Goal: Transaction & Acquisition: Purchase product/service

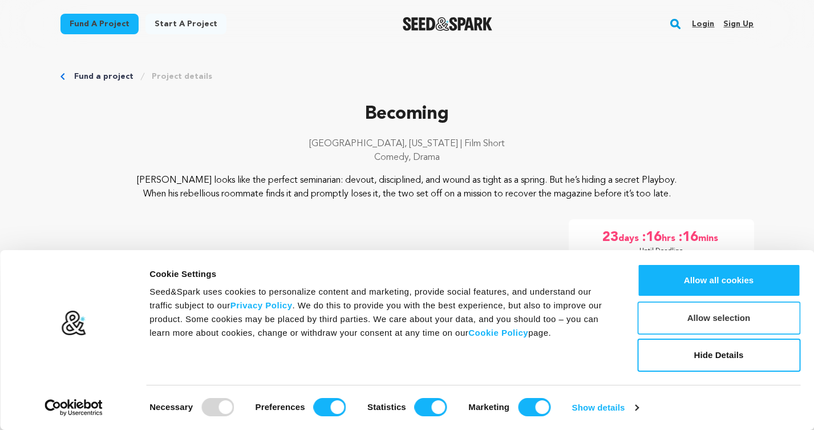
click at [703, 314] on button "Allow selection" at bounding box center [718, 317] width 163 height 33
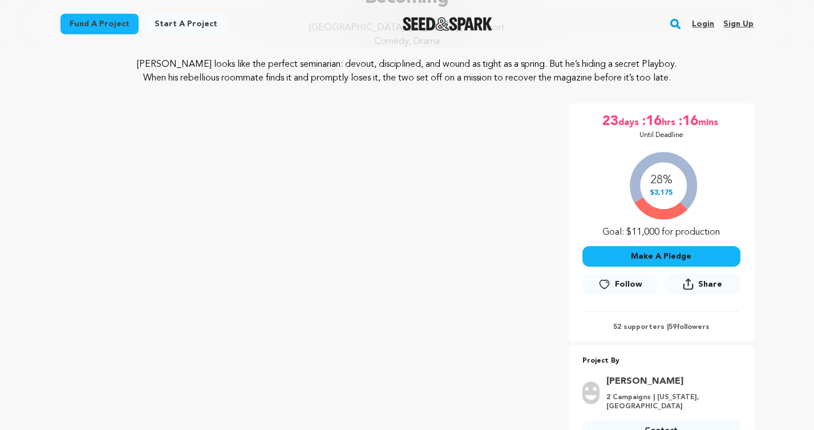
scroll to position [108, 0]
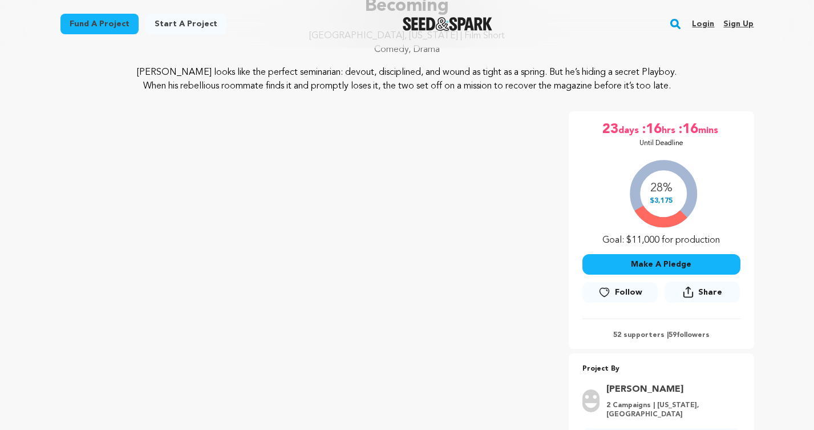
click at [667, 270] on button "Make A Pledge" at bounding box center [662, 264] width 158 height 21
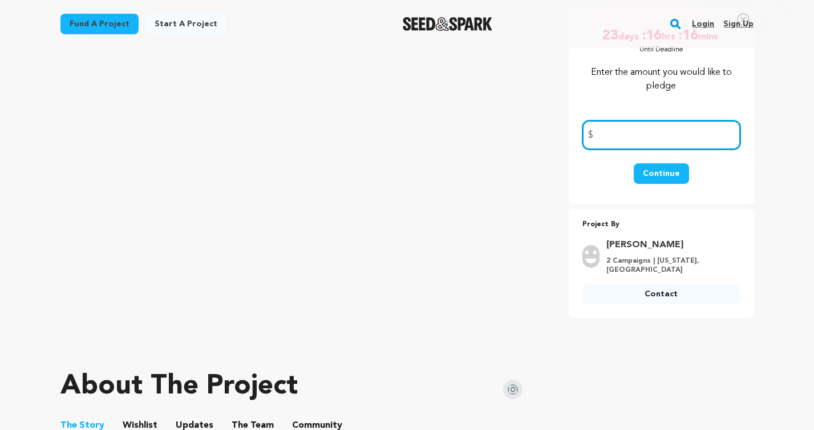
scroll to position [0, 0]
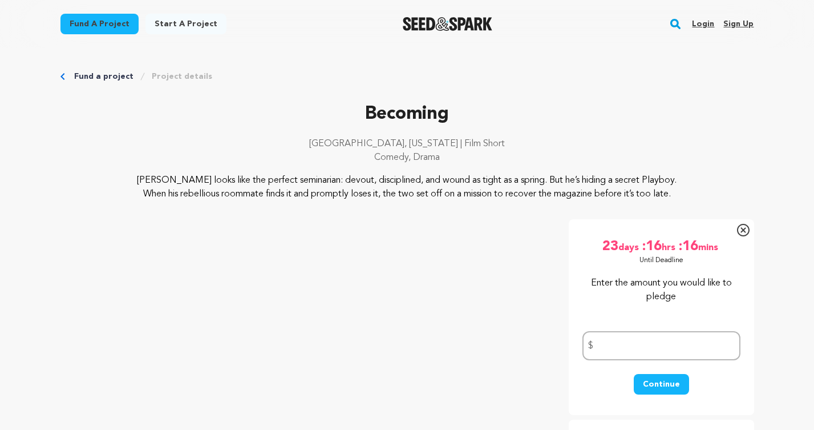
click at [744, 229] on icon at bounding box center [743, 229] width 5 height 5
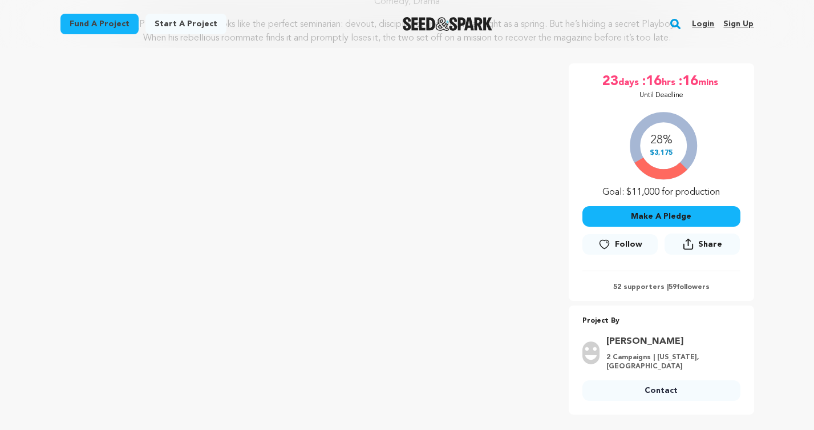
scroll to position [158, 0]
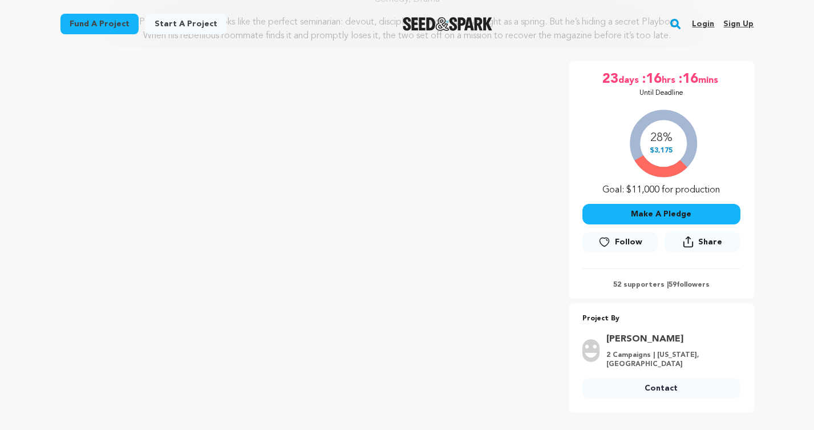
click at [668, 211] on button "Make A Pledge" at bounding box center [662, 214] width 158 height 21
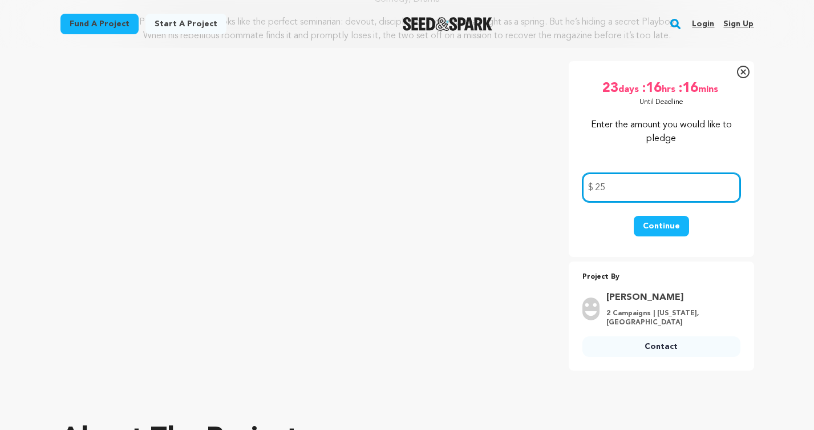
type input "25"
click at [668, 225] on button "Continue" at bounding box center [661, 226] width 55 height 21
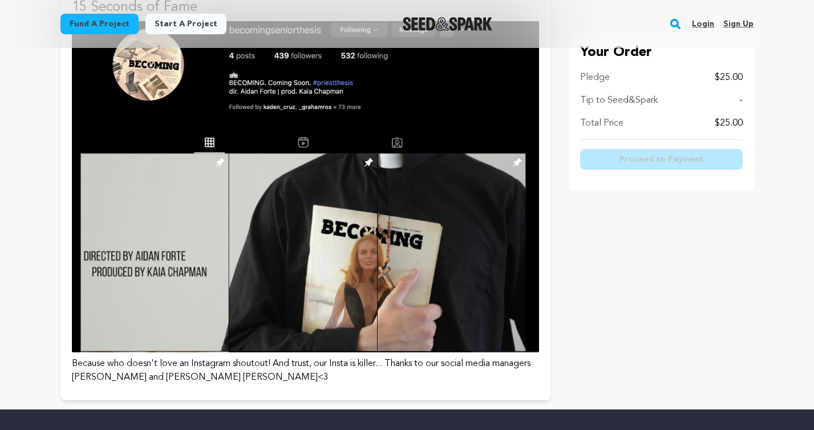
scroll to position [159, 0]
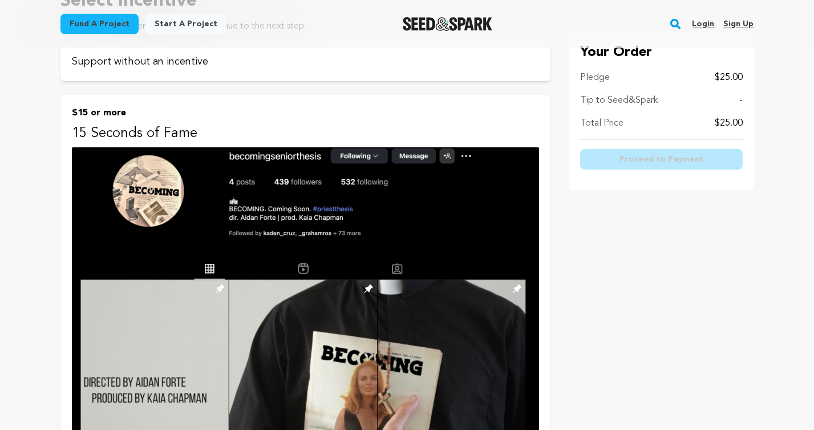
click at [247, 181] on img at bounding box center [305, 312] width 467 height 331
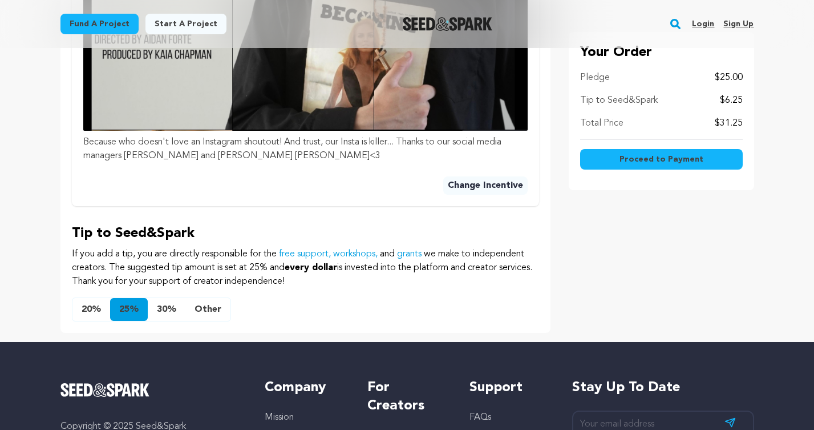
scroll to position [623, 0]
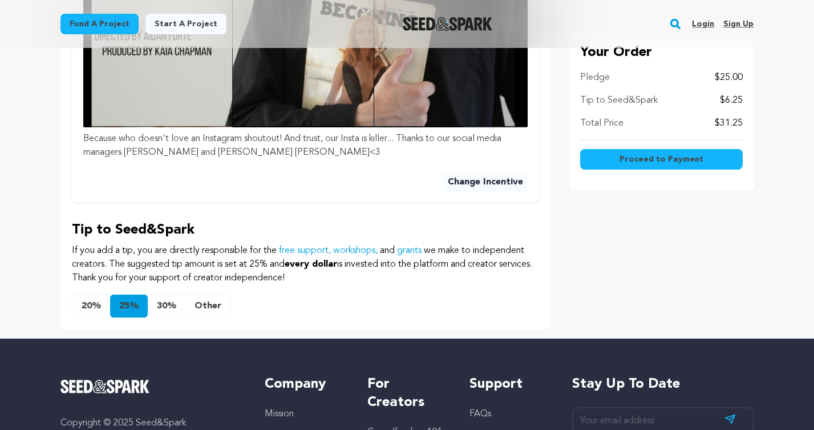
click at [207, 294] on button "Other" at bounding box center [207, 305] width 45 height 23
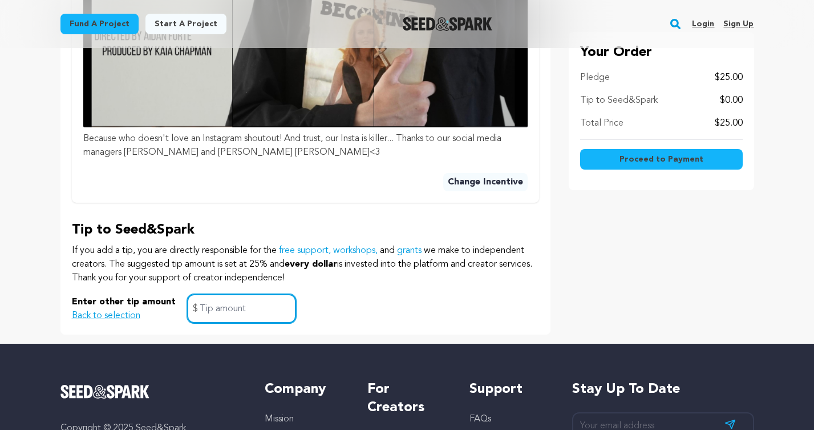
click at [215, 294] on input "text" at bounding box center [241, 308] width 109 height 29
type input "2.50"
click at [323, 297] on div "Enter other tip amount Back to selection 2.50 $" at bounding box center [305, 308] width 467 height 29
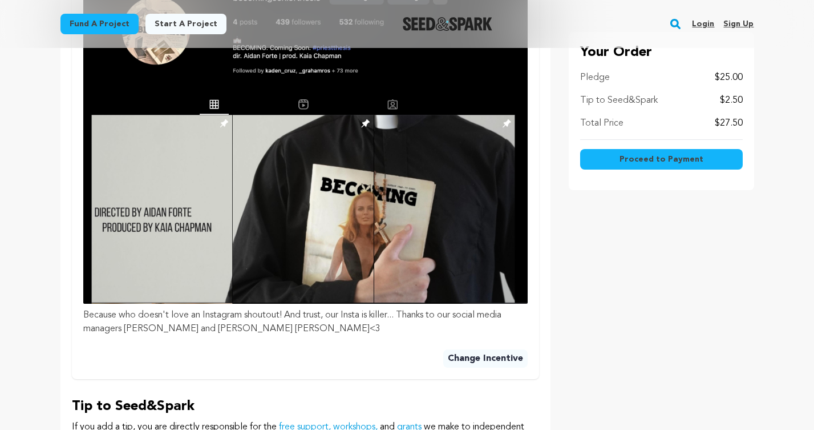
click at [465, 349] on button "Change Incentive" at bounding box center [485, 358] width 84 height 18
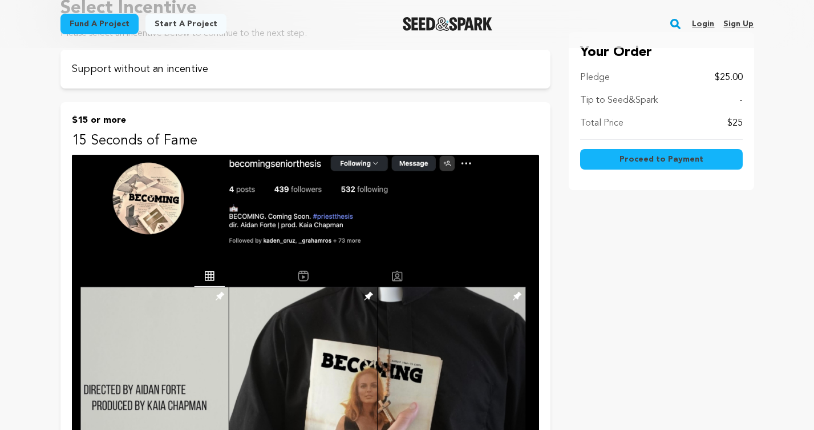
scroll to position [151, 0]
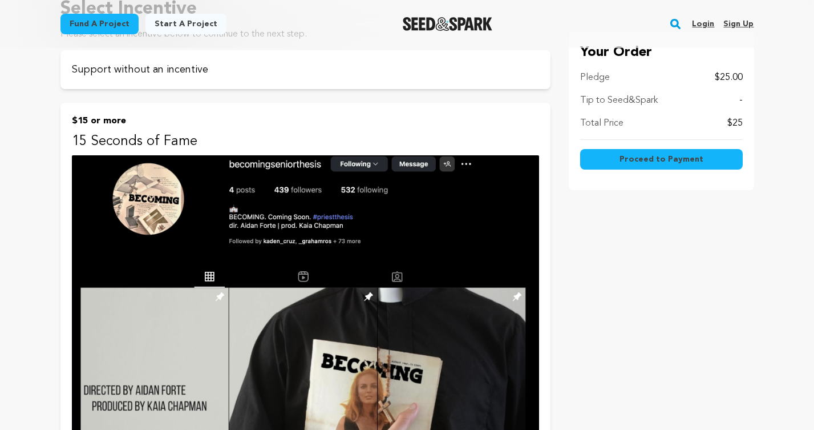
scroll to position [447, 0]
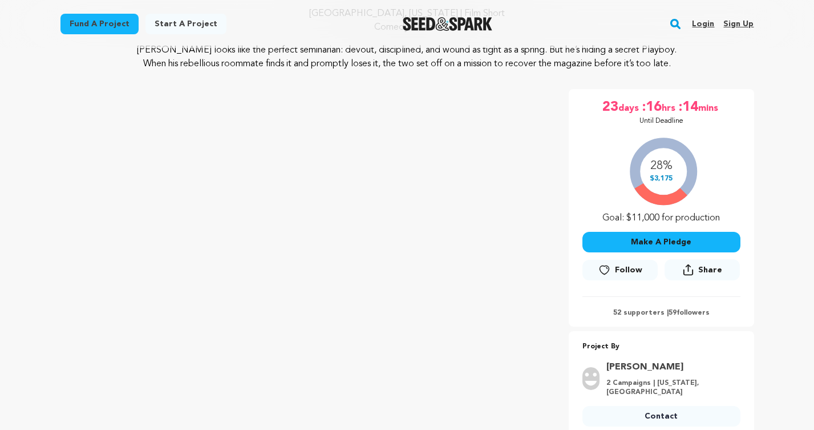
scroll to position [145, 0]
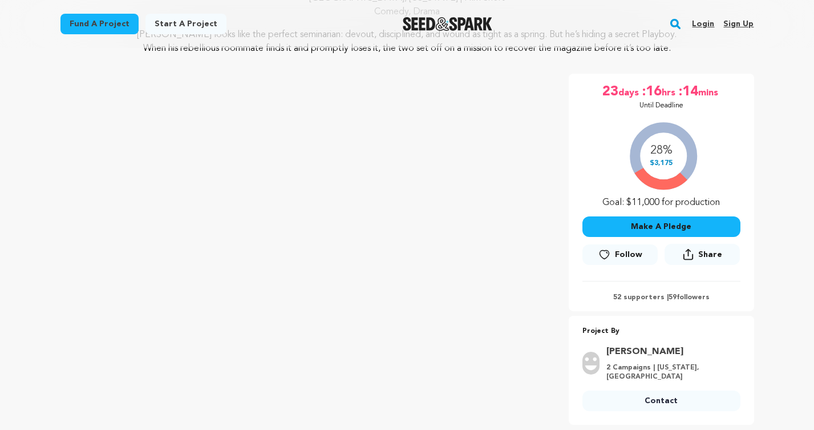
click at [658, 228] on button "Make A Pledge" at bounding box center [662, 226] width 158 height 21
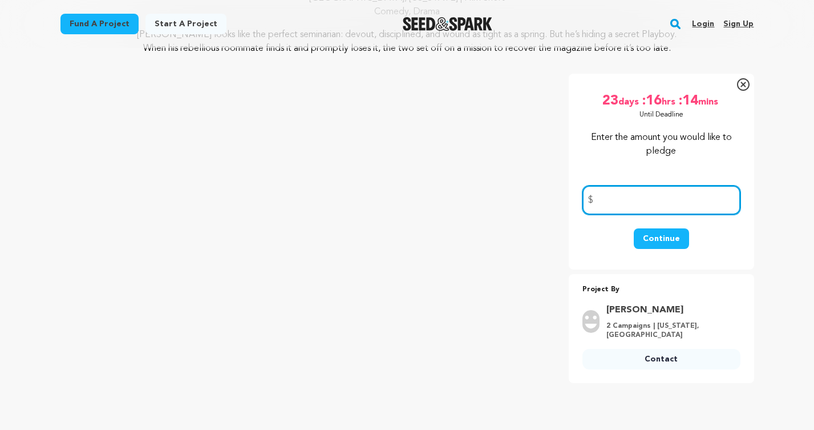
click at [632, 203] on input "number" at bounding box center [662, 199] width 158 height 29
type input "25"
click at [648, 240] on button "Continue" at bounding box center [661, 238] width 55 height 21
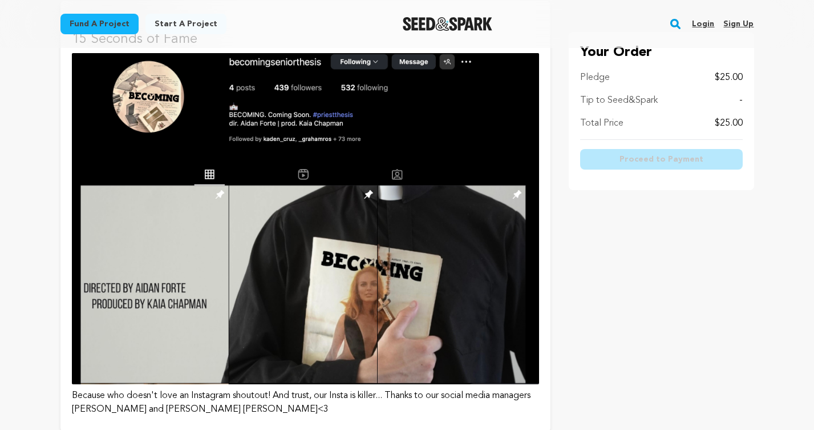
scroll to position [260, 0]
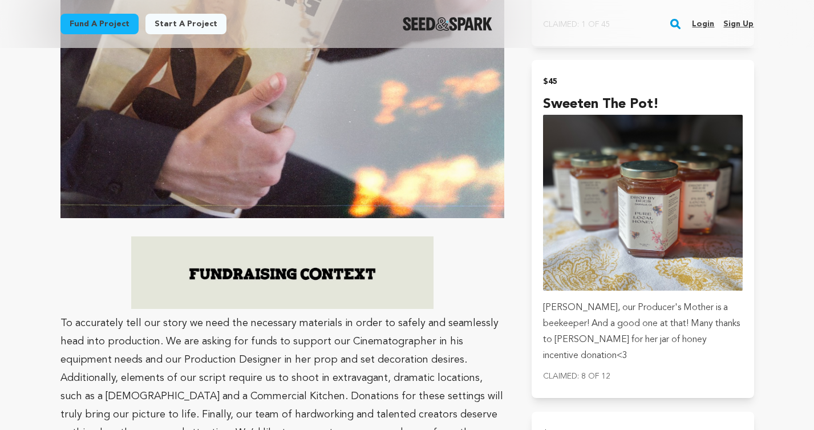
scroll to position [1338, 0]
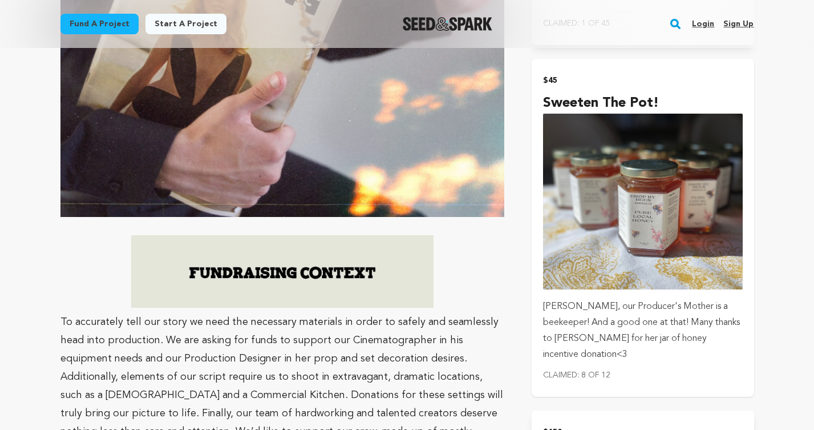
click at [612, 218] on img "submit" at bounding box center [642, 202] width 199 height 176
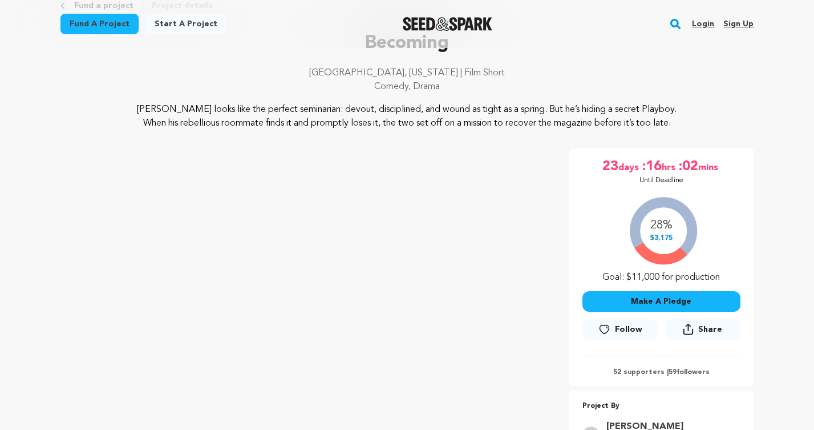
scroll to position [95, 0]
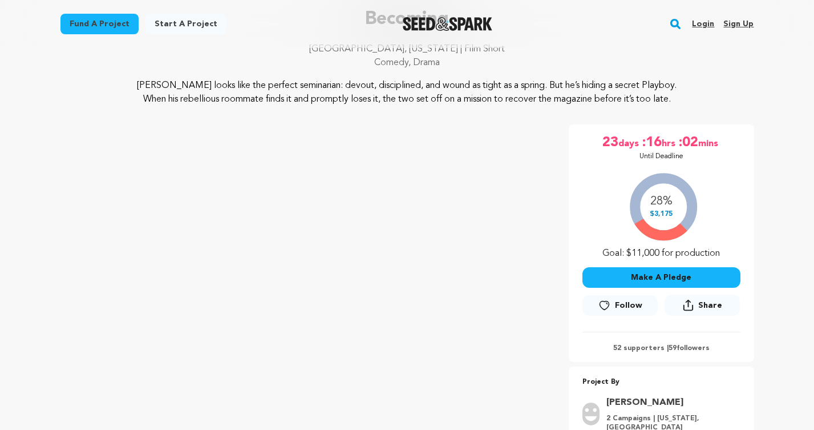
click at [623, 274] on button "Make A Pledge" at bounding box center [662, 277] width 158 height 21
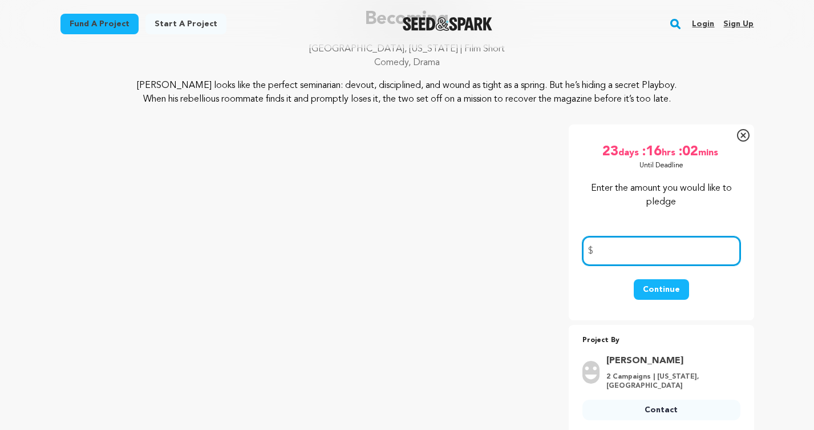
click at [620, 244] on input "number" at bounding box center [662, 250] width 158 height 29
type input "25"
click at [652, 285] on button "Continue" at bounding box center [661, 289] width 55 height 21
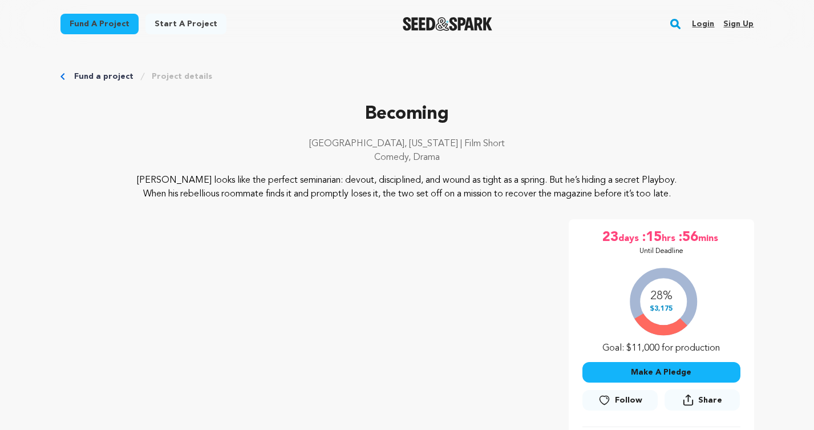
click at [681, 368] on button "Make A Pledge" at bounding box center [662, 372] width 158 height 21
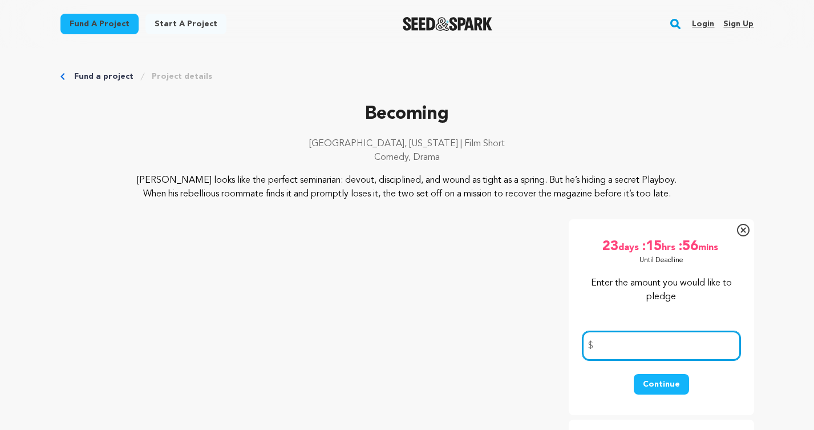
click at [650, 347] on input "number" at bounding box center [662, 345] width 158 height 29
type input "25"
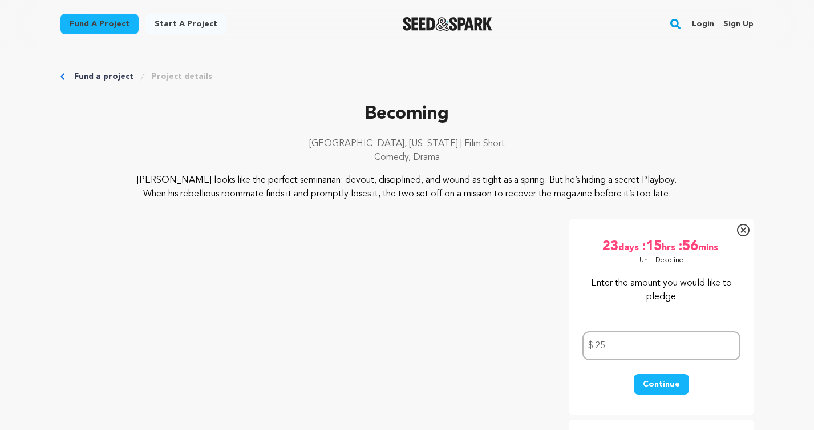
click at [662, 381] on button "Continue" at bounding box center [661, 384] width 55 height 21
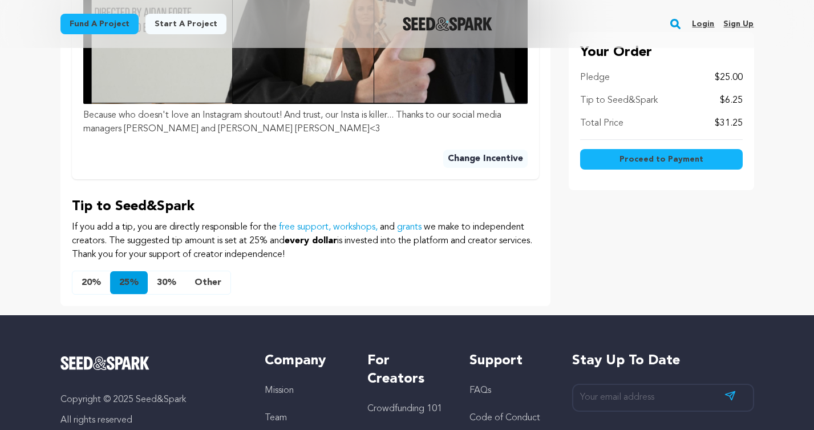
scroll to position [673, 0]
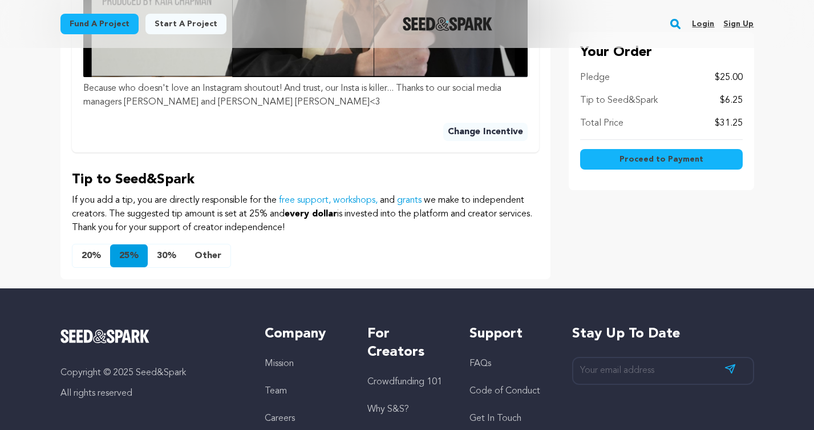
click at [204, 246] on button "Other" at bounding box center [207, 255] width 45 height 23
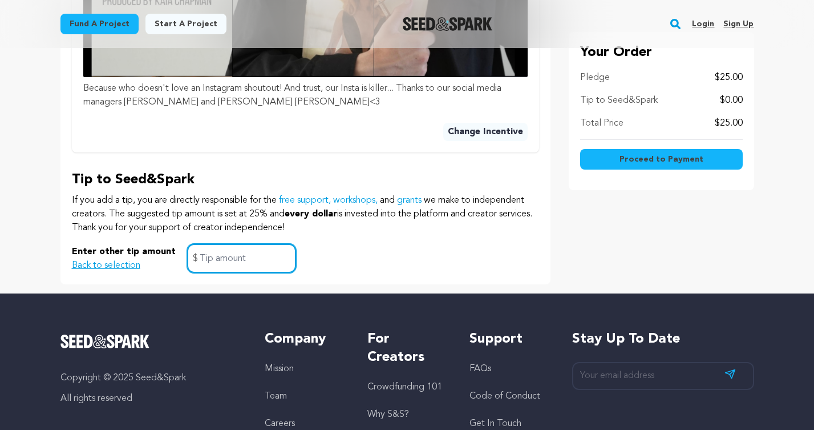
click at [204, 246] on input "text" at bounding box center [241, 258] width 109 height 29
type input "2.50"
click at [655, 163] on span "Proceed to Payment" at bounding box center [662, 158] width 84 height 11
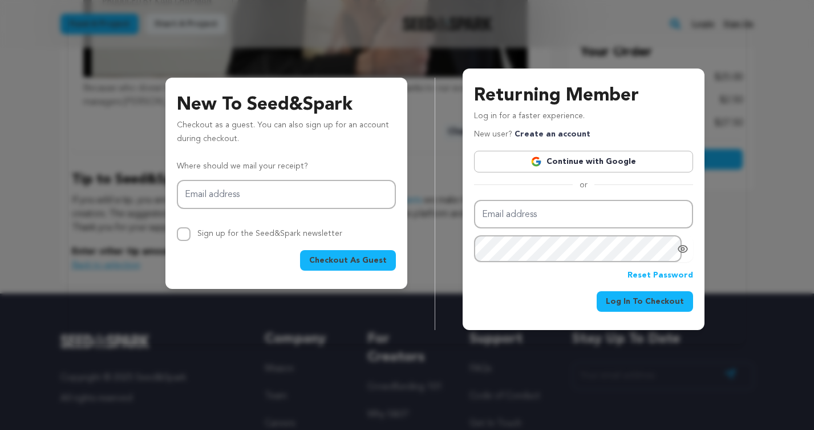
click at [624, 306] on span "Log In To Checkout" at bounding box center [645, 301] width 78 height 11
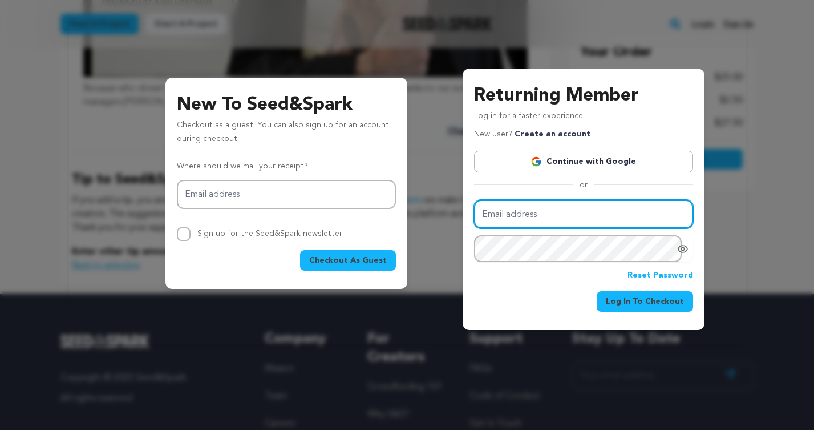
click at [553, 217] on input "Email address" at bounding box center [583, 214] width 219 height 29
type input "johnaka@mac.com"
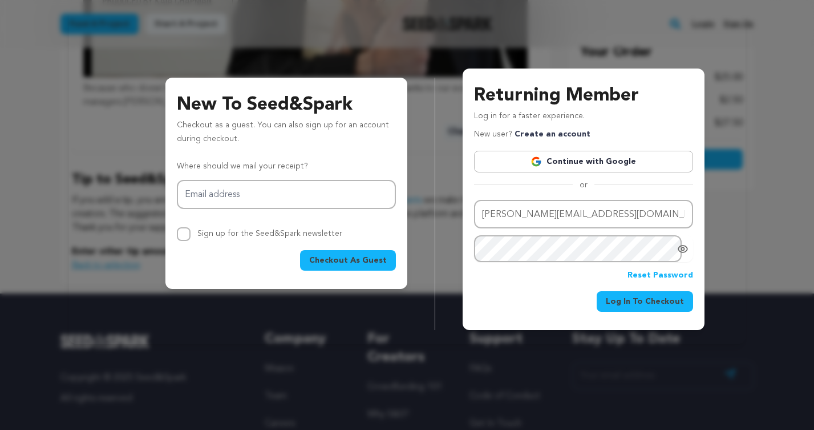
click at [665, 304] on span "Log In To Checkout" at bounding box center [645, 301] width 78 height 11
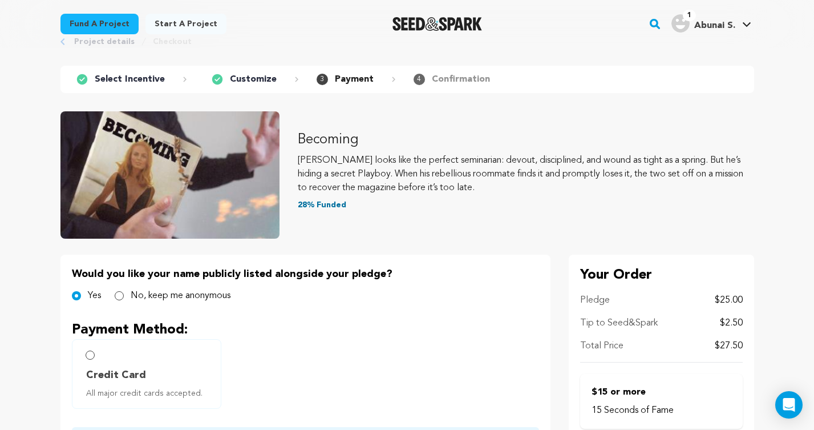
scroll to position [33, 0]
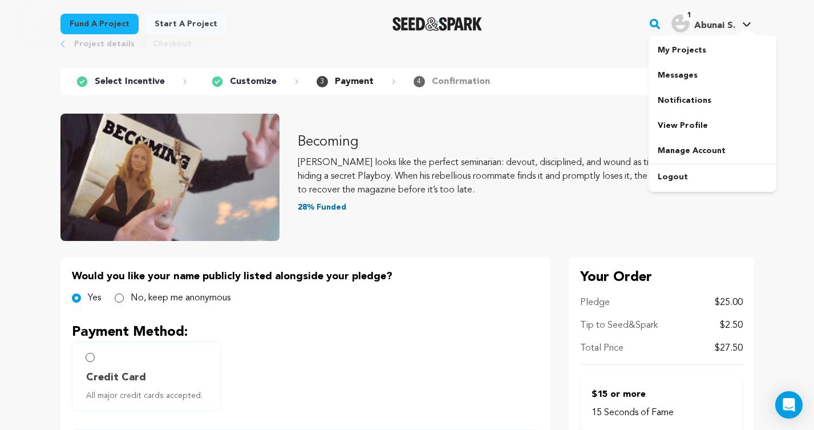
click at [744, 25] on icon at bounding box center [746, 25] width 9 height 6
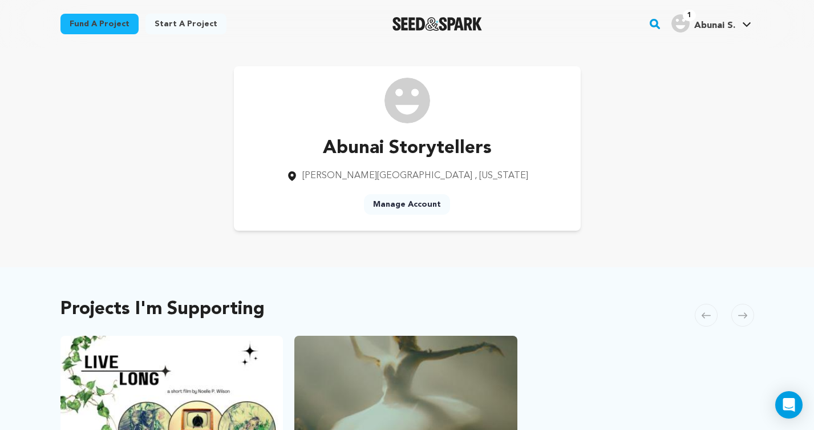
click at [421, 200] on link "Manage Account" at bounding box center [407, 204] width 86 height 21
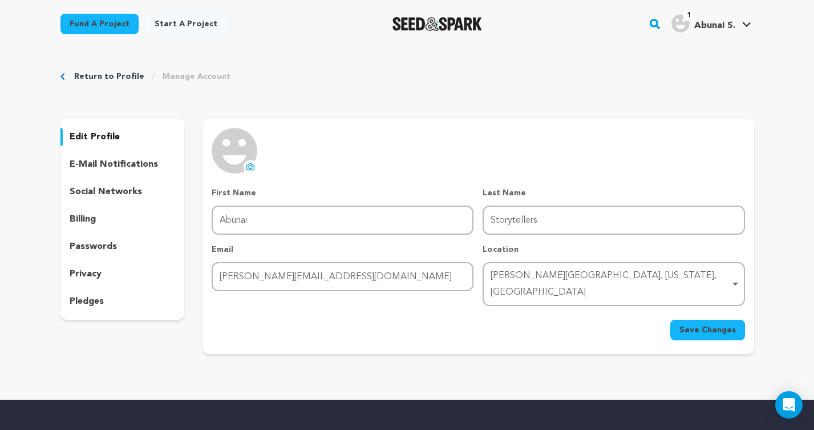
click at [564, 272] on div "Voorhees Township, New Jersey, United States Remove item" at bounding box center [610, 284] width 239 height 33
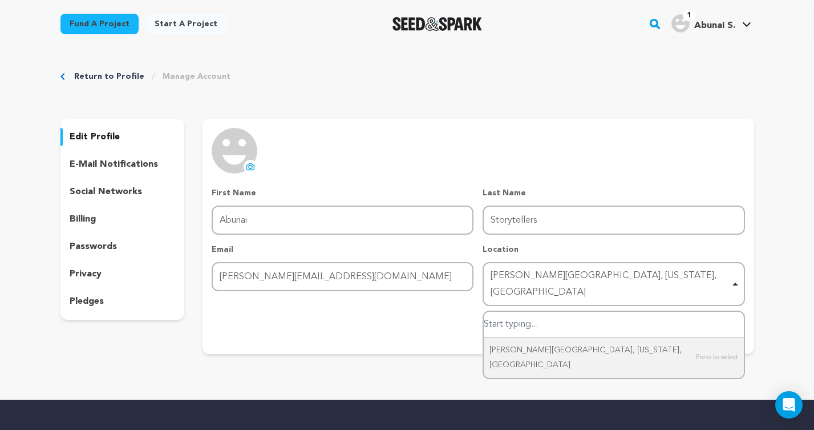
click at [549, 312] on input "Voorhees Township, New Jersey, United States" at bounding box center [614, 325] width 260 height 26
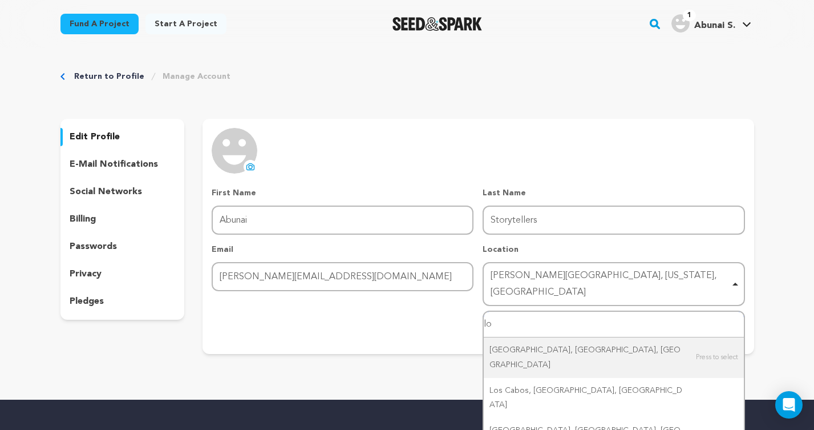
type input "l"
type input "Los An"
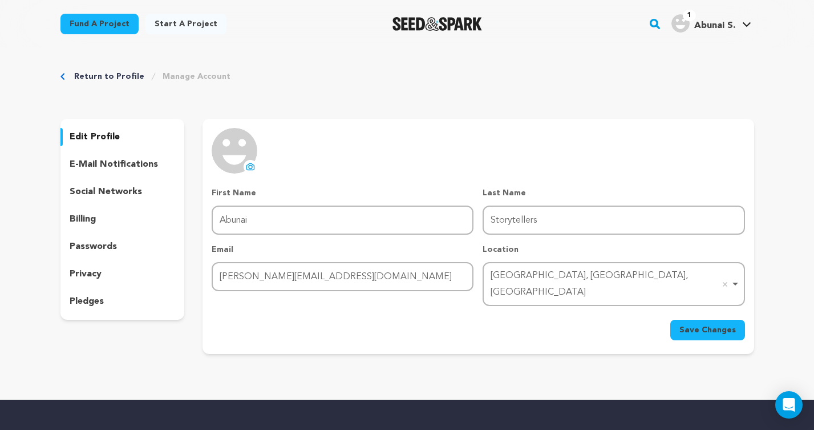
click at [690, 324] on span "Save Changes" at bounding box center [708, 329] width 56 height 11
click at [102, 77] on link "Return to Profile" at bounding box center [109, 76] width 70 height 11
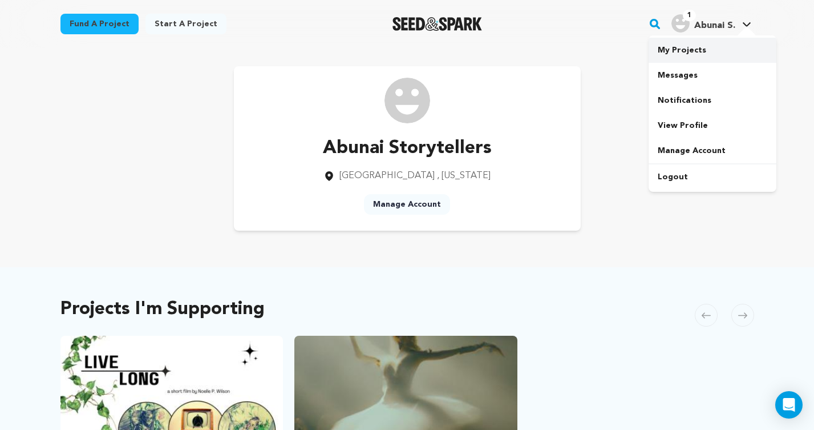
click at [681, 48] on link "My Projects" at bounding box center [713, 50] width 128 height 25
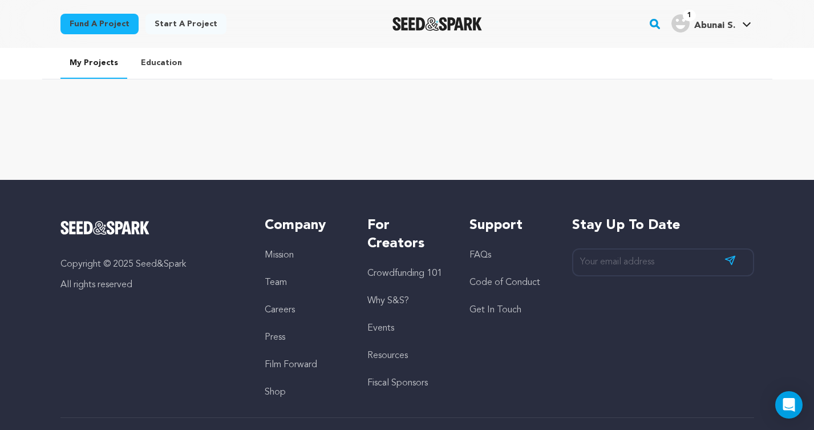
click at [569, 124] on div at bounding box center [407, 121] width 730 height 46
click at [430, 20] on img "Seed&Spark Homepage" at bounding box center [438, 24] width 90 height 14
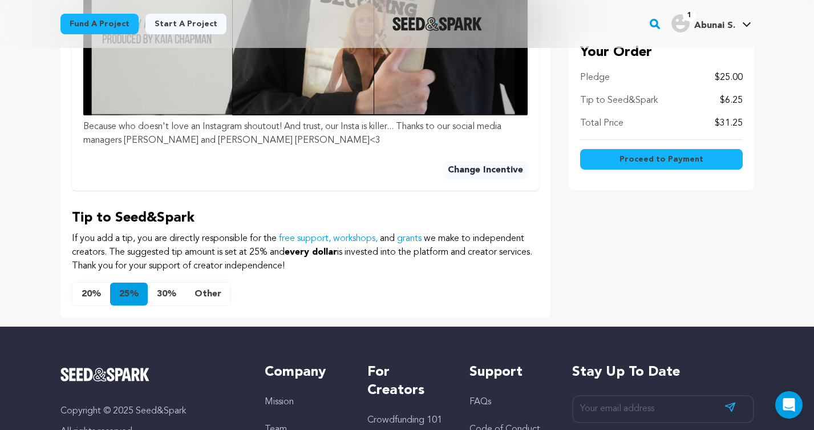
scroll to position [637, 0]
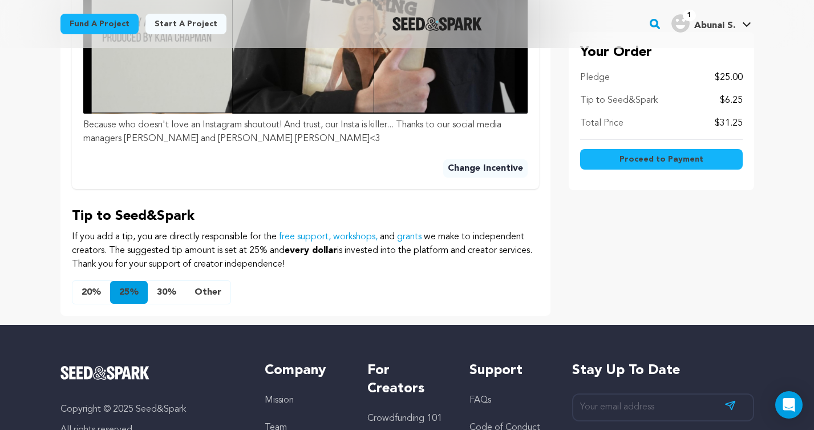
click at [215, 281] on button "Other" at bounding box center [207, 292] width 45 height 23
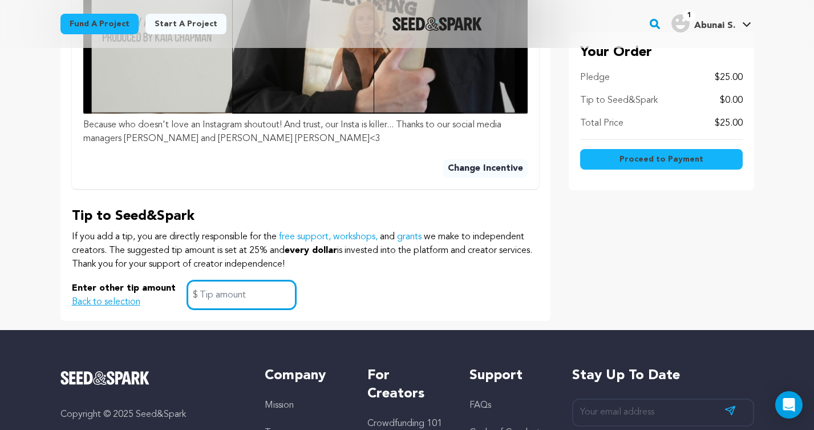
click at [216, 280] on input "text" at bounding box center [241, 294] width 109 height 29
type input "2.50"
click at [629, 163] on span "Proceed to Payment" at bounding box center [662, 158] width 84 height 11
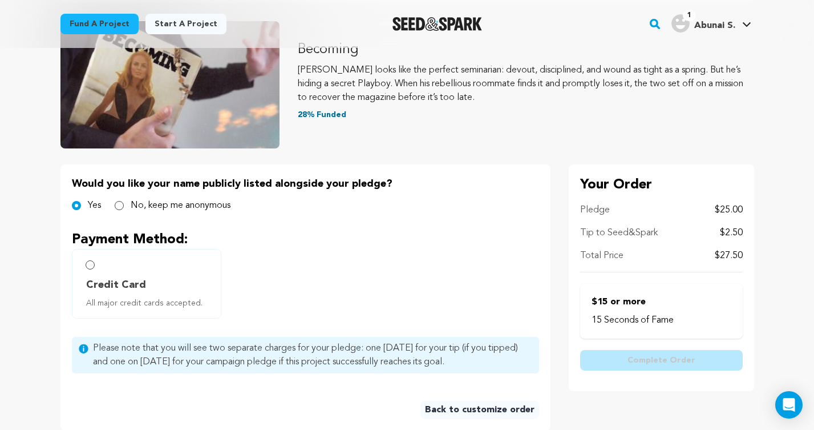
scroll to position [127, 0]
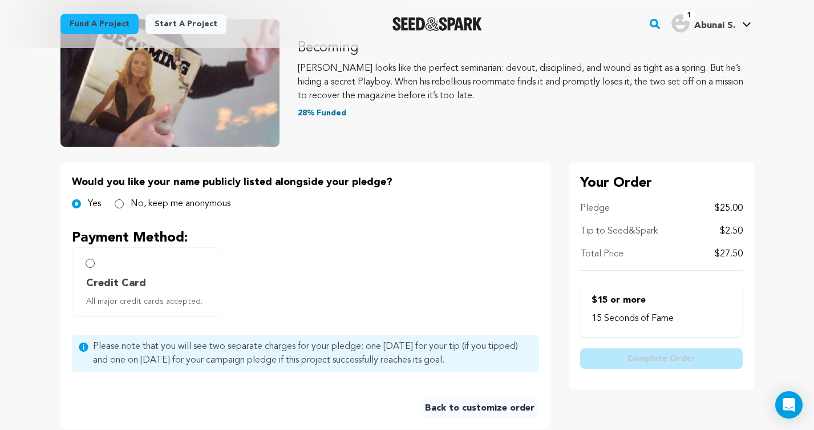
click at [104, 277] on span "Credit Card" at bounding box center [116, 283] width 60 height 16
radio input "true"
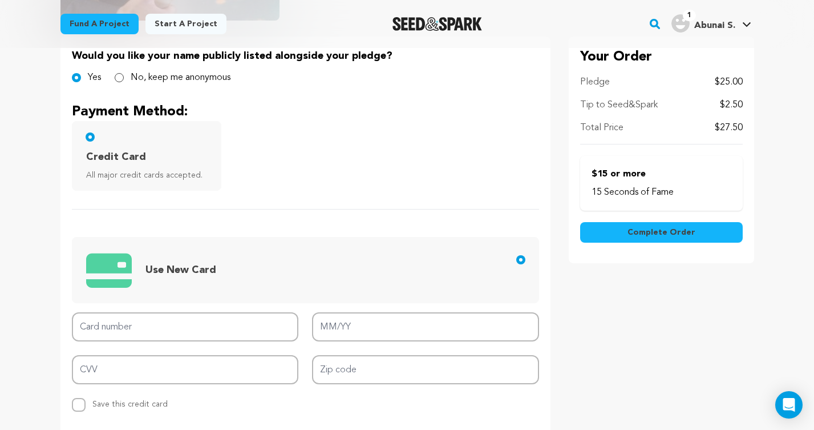
scroll to position [256, 0]
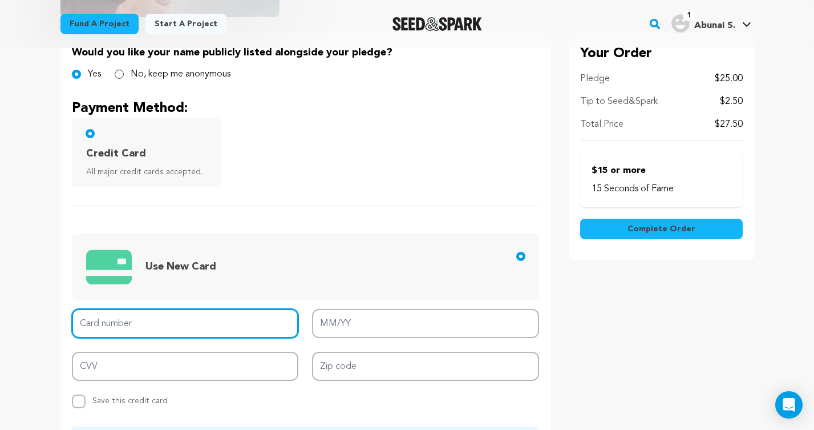
click at [160, 325] on input "Card number" at bounding box center [185, 323] width 227 height 29
type input "6011 0001 8623 4864"
type input "07/30"
type input "652"
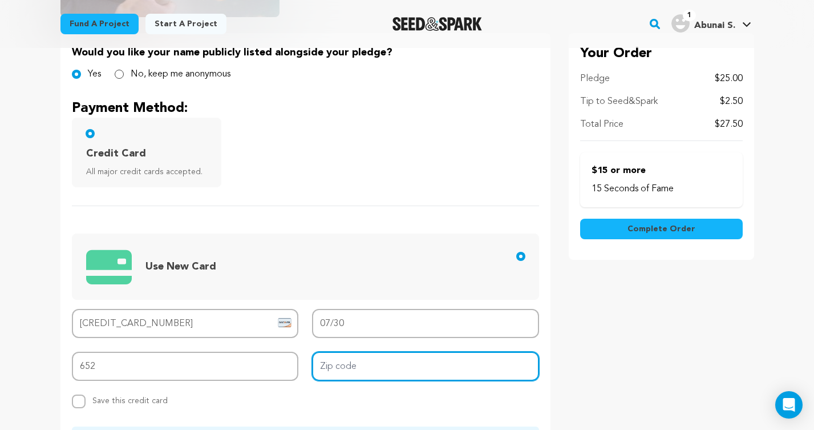
click at [334, 359] on input "Zip code" at bounding box center [425, 365] width 227 height 29
type input "91343-21"
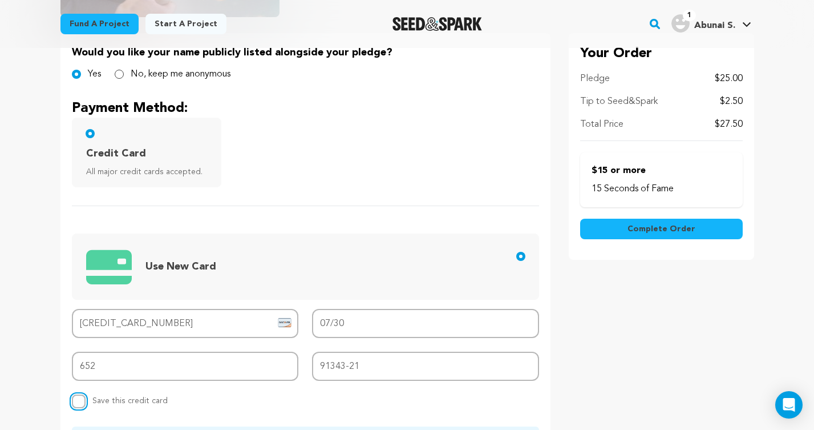
click at [78, 397] on input "Replace saved credit card Save this credit card" at bounding box center [79, 401] width 14 height 14
checkbox input "true"
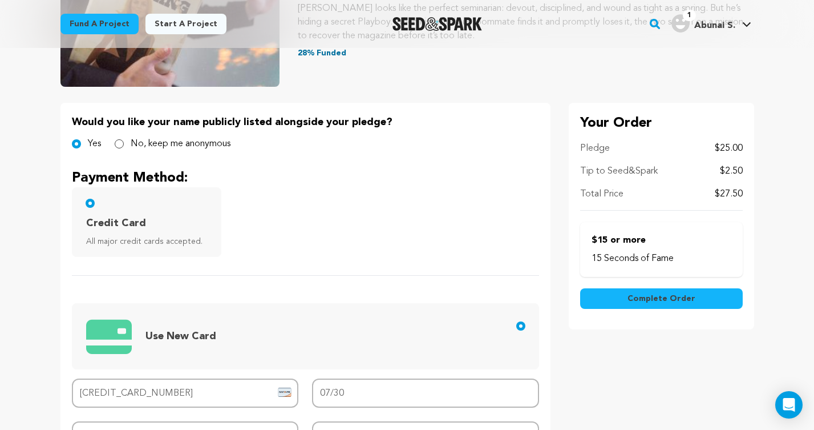
scroll to position [192, 0]
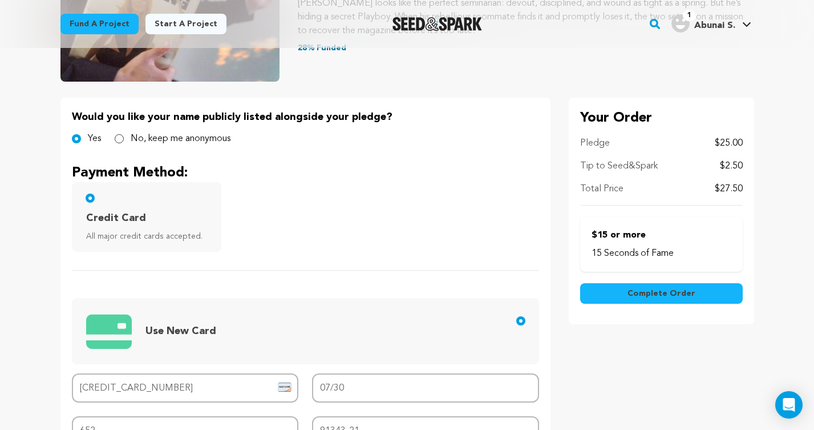
click at [629, 289] on button "Complete Order" at bounding box center [661, 293] width 163 height 21
